Goal: Task Accomplishment & Management: Manage account settings

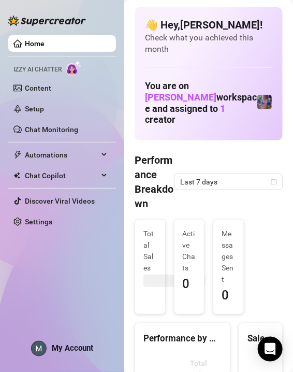
click at [56, 350] on span "My Account" at bounding box center [72, 348] width 41 height 9
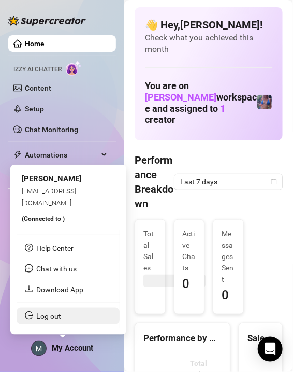
click at [61, 318] on link "Log out" at bounding box center [48, 316] width 25 height 8
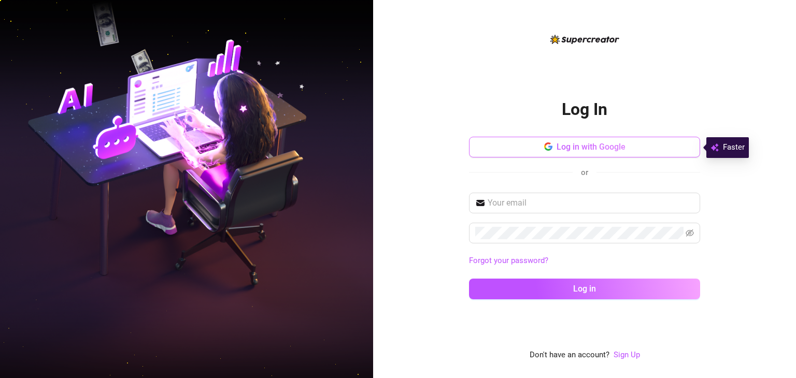
click at [293, 143] on button "Log in with Google" at bounding box center [584, 147] width 231 height 21
